Goal: Navigation & Orientation: Find specific page/section

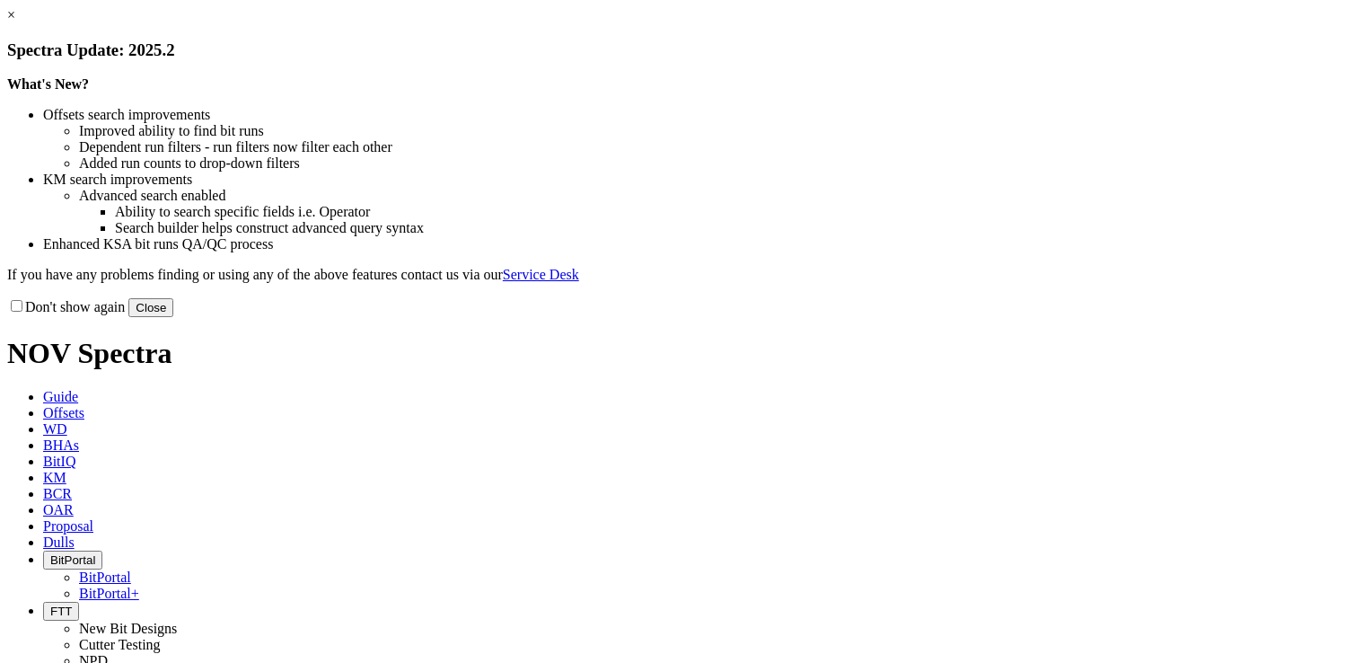
click at [15, 22] on link "×" at bounding box center [11, 14] width 8 height 15
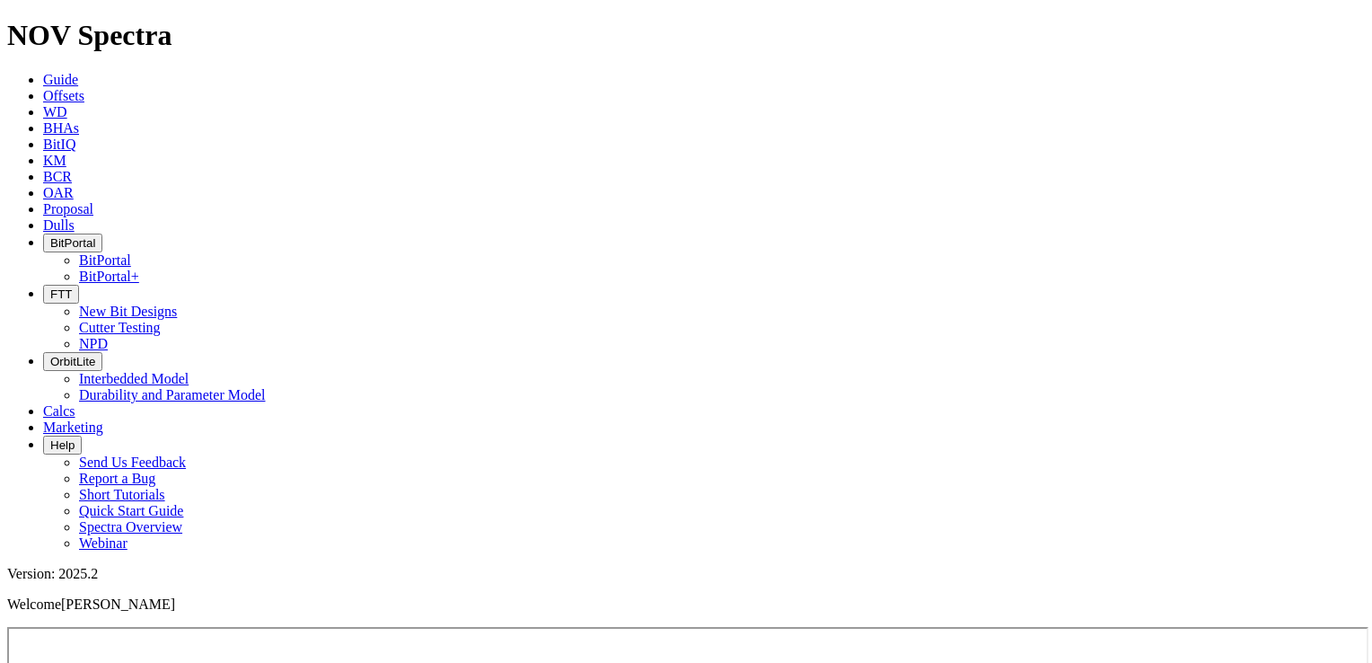
click at [72, 287] on span "FTT" at bounding box center [61, 293] width 22 height 13
click at [161, 320] on link "Cutter Testing" at bounding box center [120, 327] width 82 height 15
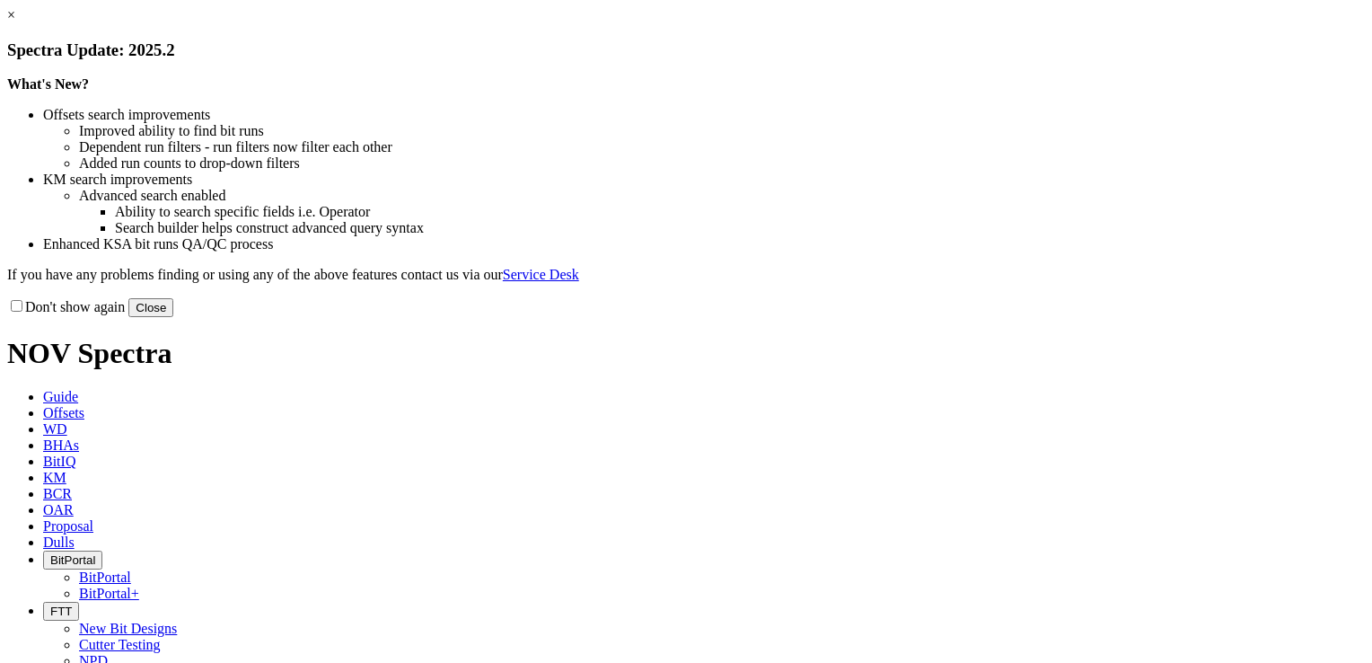
click at [15, 22] on link "×" at bounding box center [11, 14] width 8 height 15
